Goal: Task Accomplishment & Management: Use online tool/utility

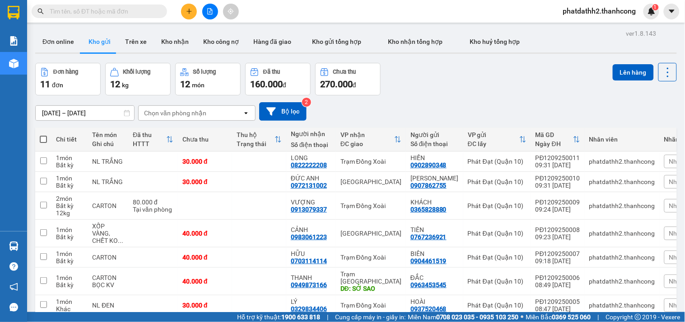
click at [46, 138] on span at bounding box center [43, 138] width 7 height 7
click at [43, 135] on input "checkbox" at bounding box center [43, 135] width 0 height 0
checkbox input "true"
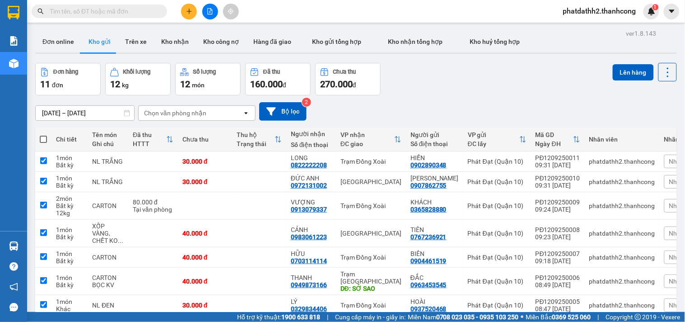
checkbox input "true"
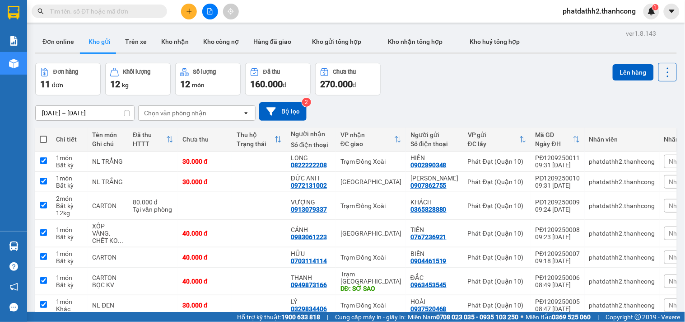
checkbox input "true"
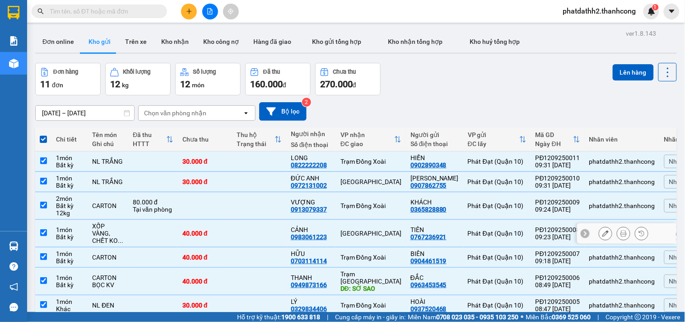
scroll to position [126, 0]
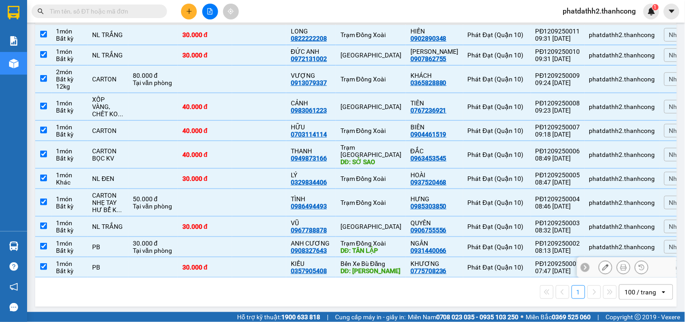
click at [42, 263] on input "checkbox" at bounding box center [43, 266] width 7 height 7
checkbox input "false"
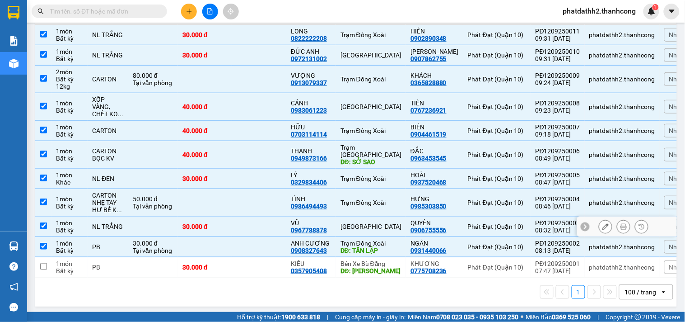
scroll to position [0, 0]
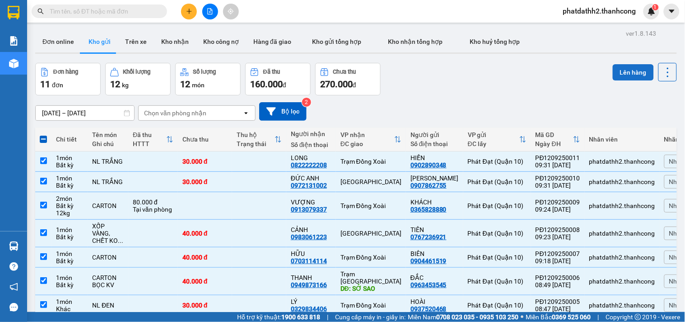
click at [613, 74] on button "Lên hàng" at bounding box center [633, 72] width 41 height 16
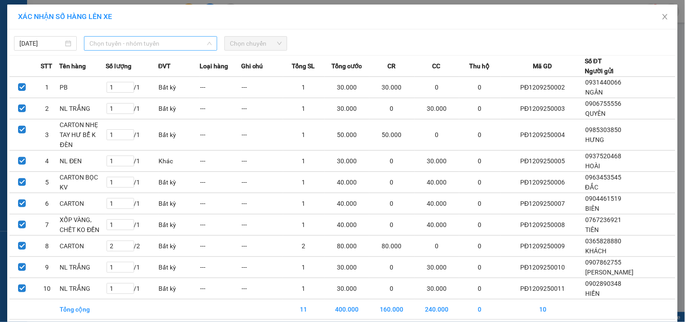
click at [134, 44] on span "Chọn tuyến - nhóm tuyến" at bounding box center [150, 44] width 122 height 14
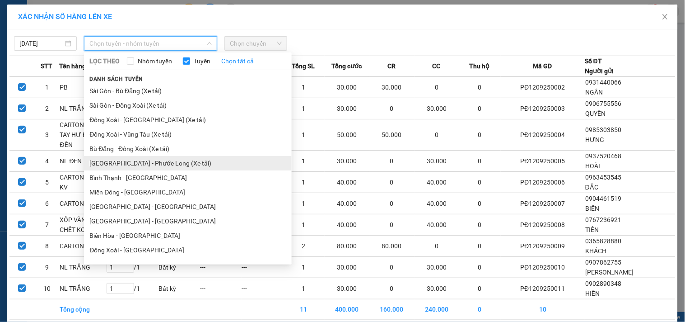
click at [154, 164] on li "[GEOGRAPHIC_DATA] - Phước Long (Xe tải)" at bounding box center [188, 163] width 208 height 14
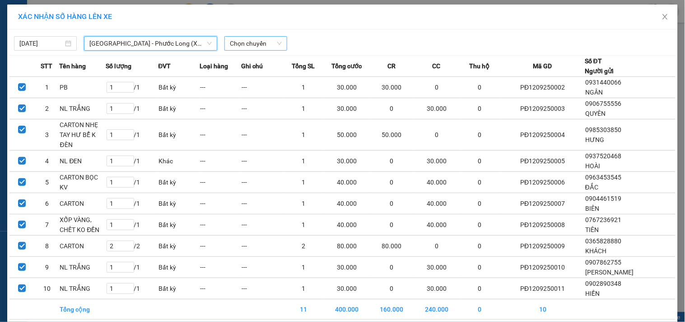
click at [266, 39] on span "Chọn chuyến" at bounding box center [256, 44] width 52 height 14
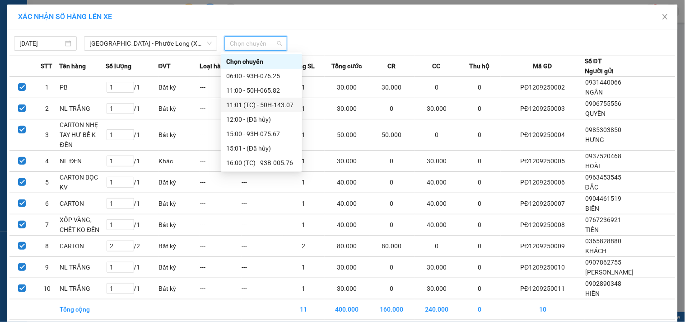
click at [285, 106] on div "11:01 (TC) - 50H-143.07" at bounding box center [261, 105] width 70 height 10
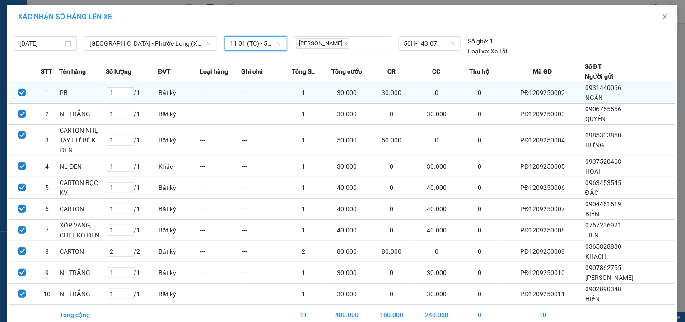
scroll to position [44, 0]
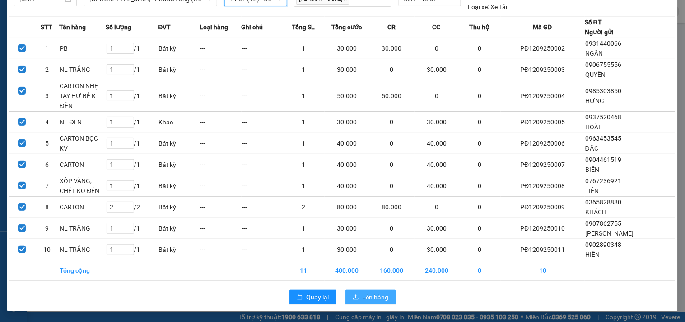
click at [375, 303] on button "Lên hàng" at bounding box center [370, 296] width 51 height 14
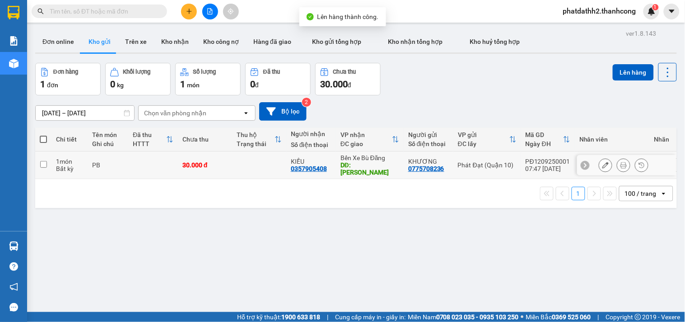
click at [264, 163] on td at bounding box center [259, 165] width 54 height 28
checkbox input "true"
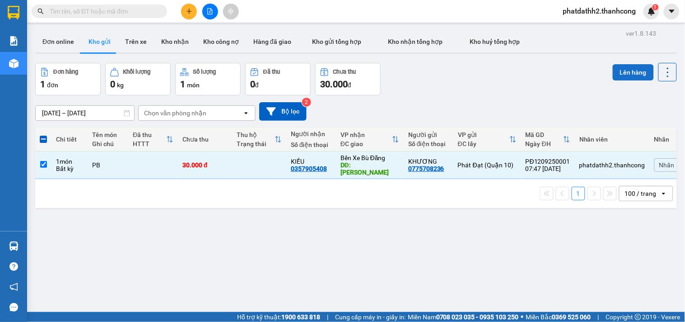
click at [615, 69] on button "Lên hàng" at bounding box center [633, 72] width 41 height 16
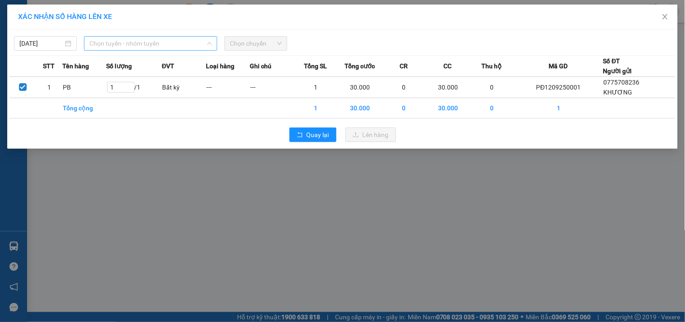
click at [170, 43] on span "Chọn tuyến - nhóm tuyến" at bounding box center [150, 44] width 122 height 14
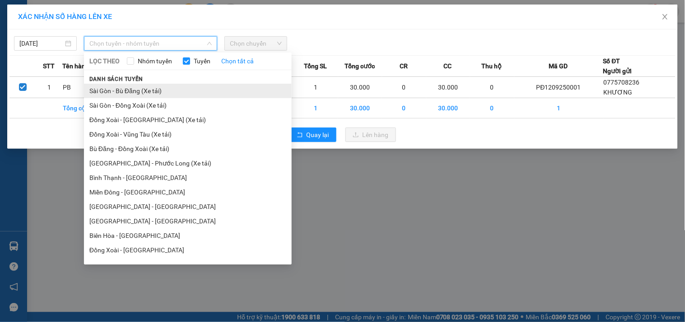
click at [158, 89] on li "Sài Gòn - Bù Đăng (Xe tải)" at bounding box center [188, 91] width 208 height 14
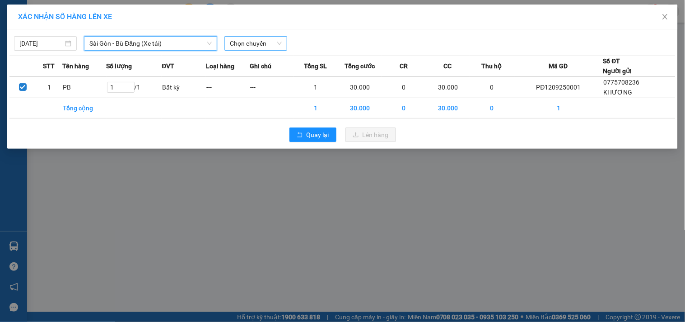
click at [254, 46] on span "Chọn chuyến" at bounding box center [256, 44] width 52 height 14
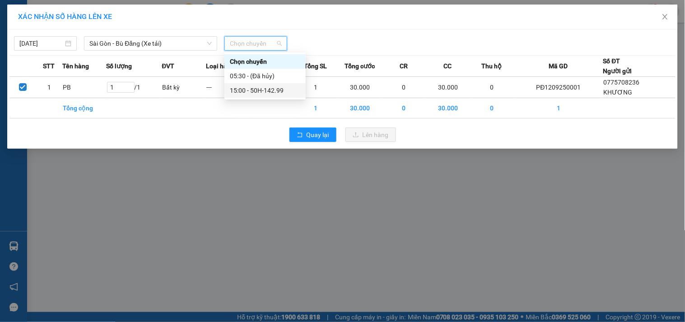
click at [261, 92] on div "15:00 - 50H-142.99" at bounding box center [265, 90] width 70 height 10
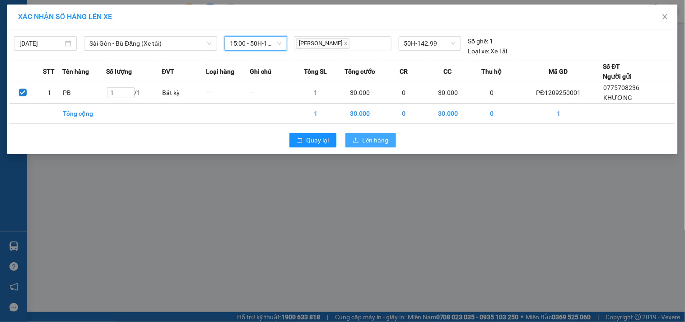
click at [392, 143] on button "Lên hàng" at bounding box center [370, 140] width 51 height 14
